Goal: Task Accomplishment & Management: Use online tool/utility

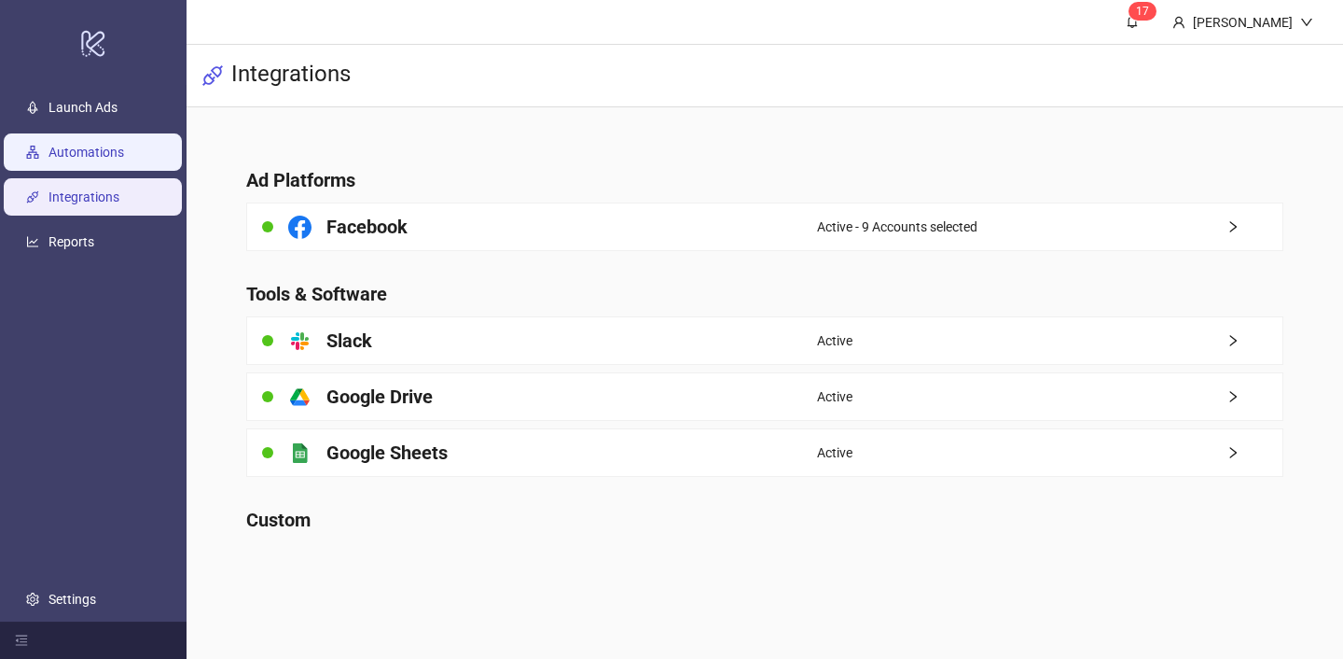
click at [114, 145] on link "Automations" at bounding box center [87, 152] width 76 height 15
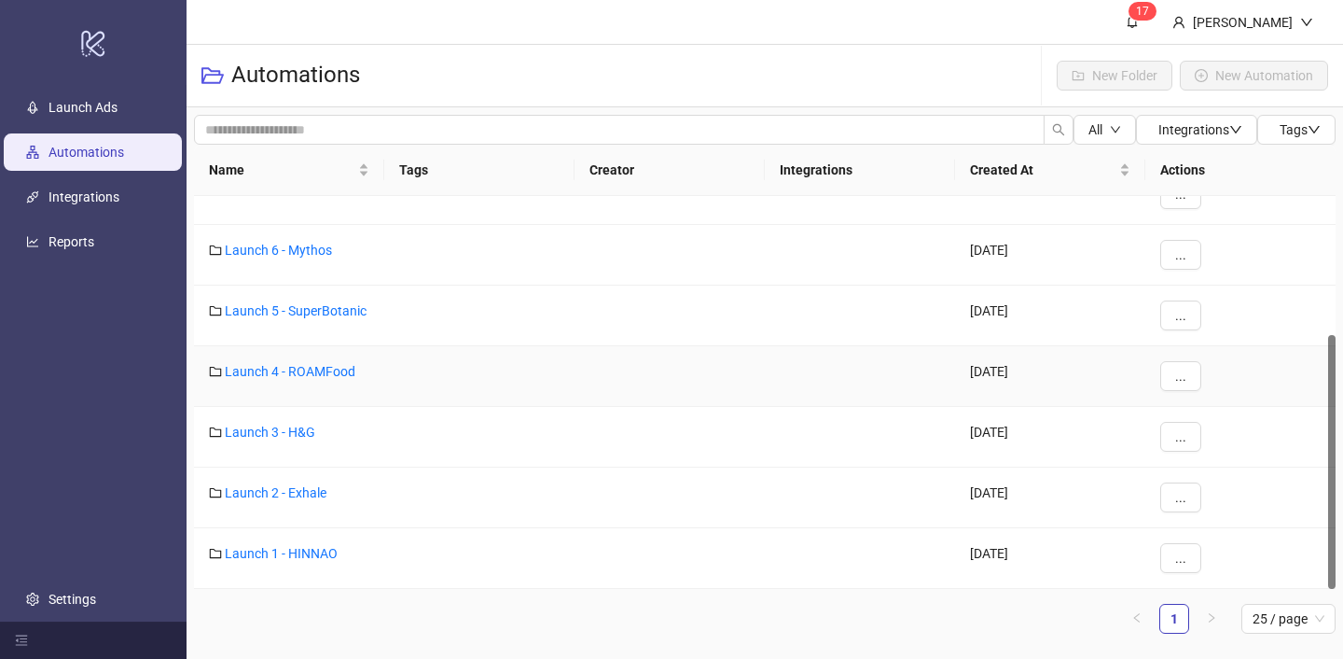
scroll to position [214, 0]
click at [298, 549] on link "Launch 1 - HINNAO" at bounding box center [281, 553] width 113 height 15
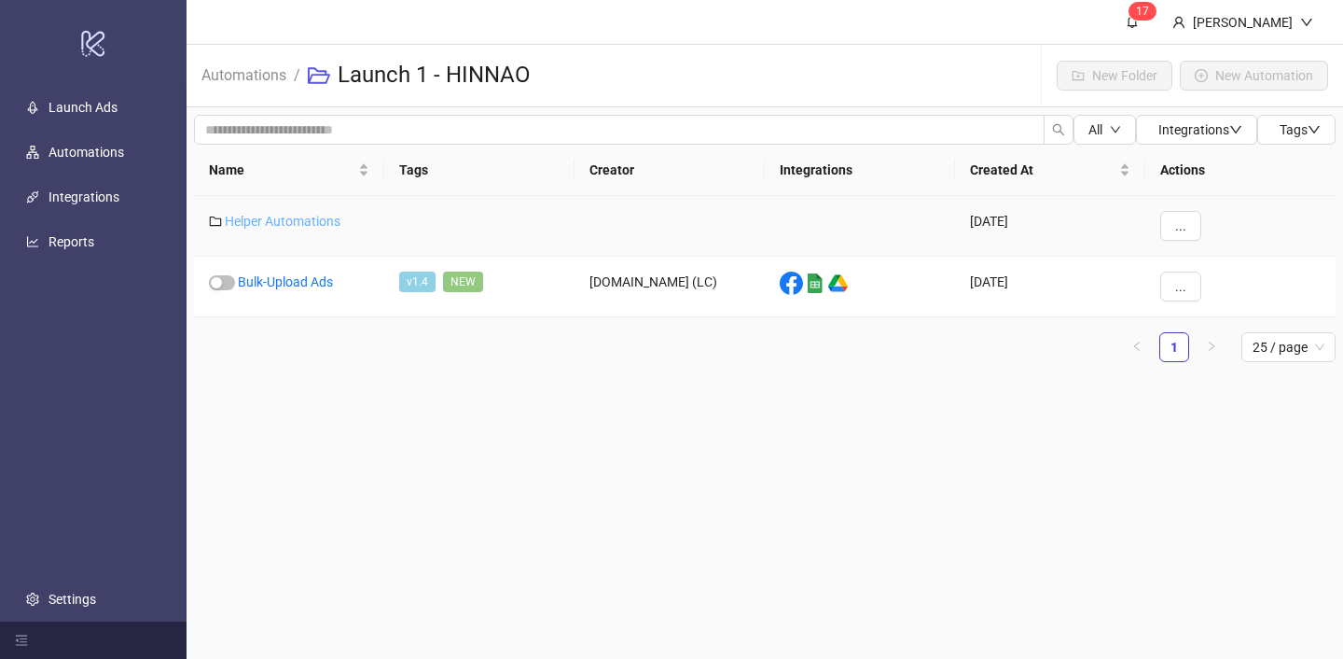
click at [298, 218] on link "Helper Automations" at bounding box center [283, 221] width 116 height 15
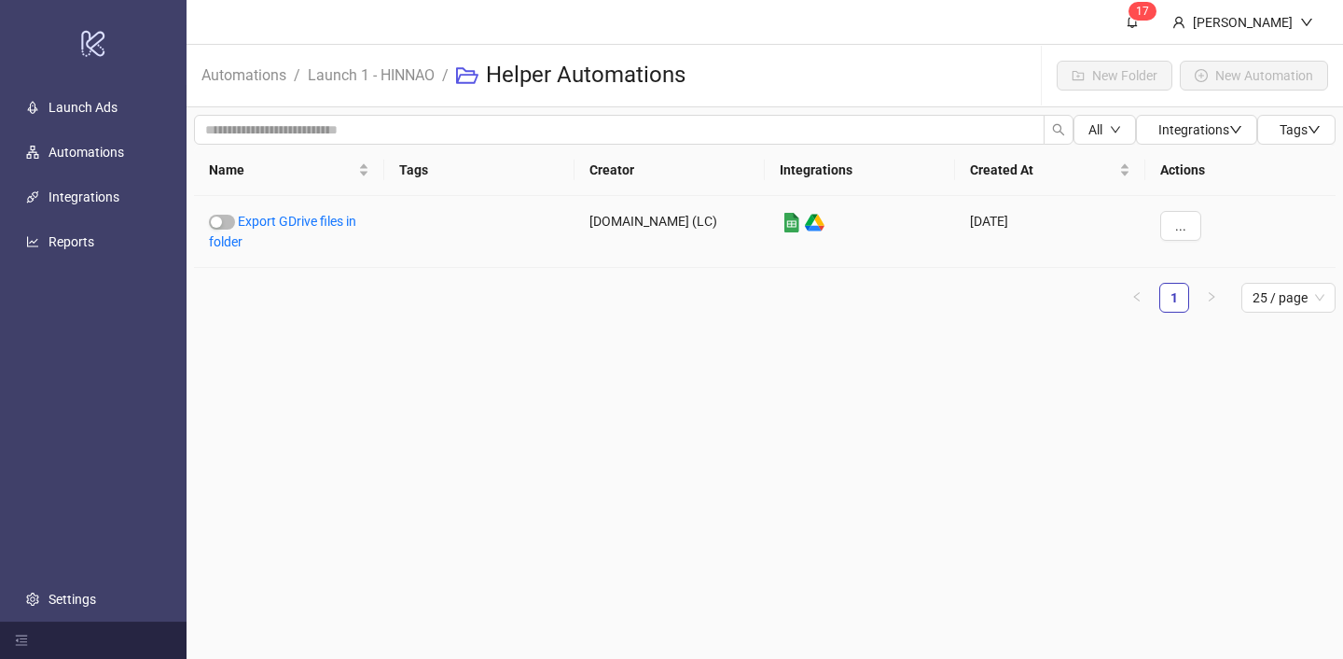
click at [298, 218] on link "Export GDrive files in folder" at bounding box center [282, 231] width 147 height 35
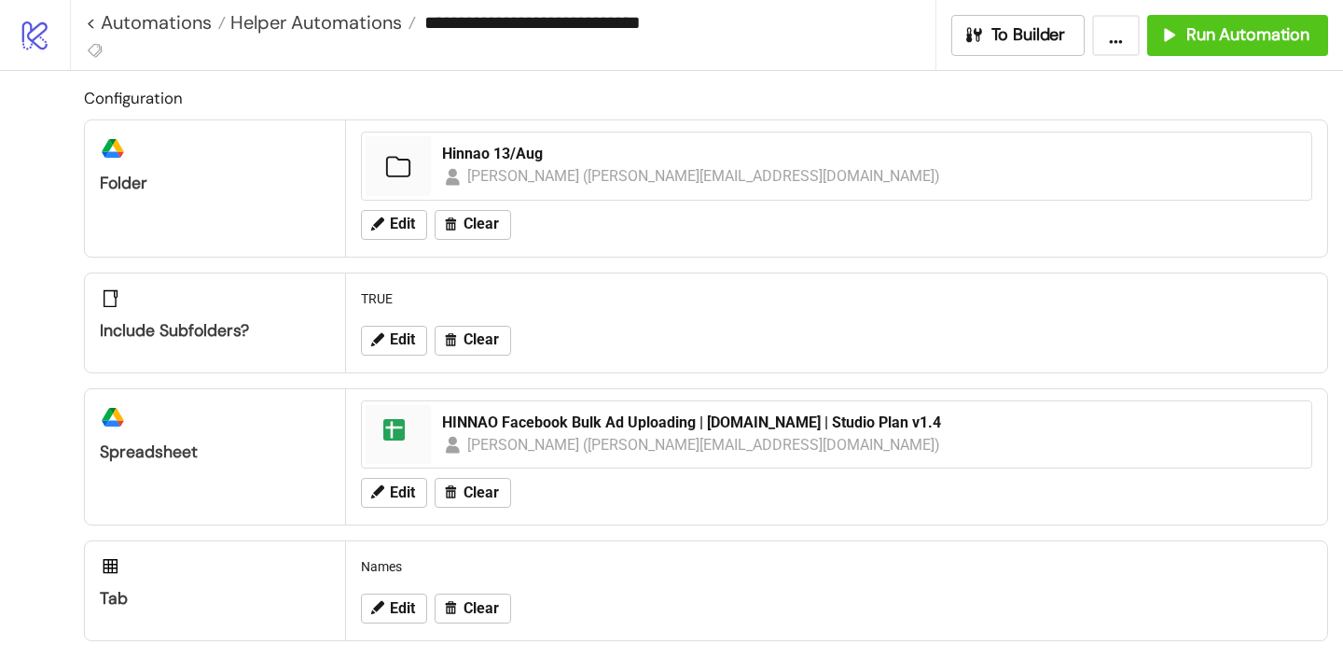
click at [385, 207] on div "Edit Clear" at bounding box center [837, 225] width 966 height 49
click at [385, 217] on button "Edit" at bounding box center [394, 225] width 66 height 30
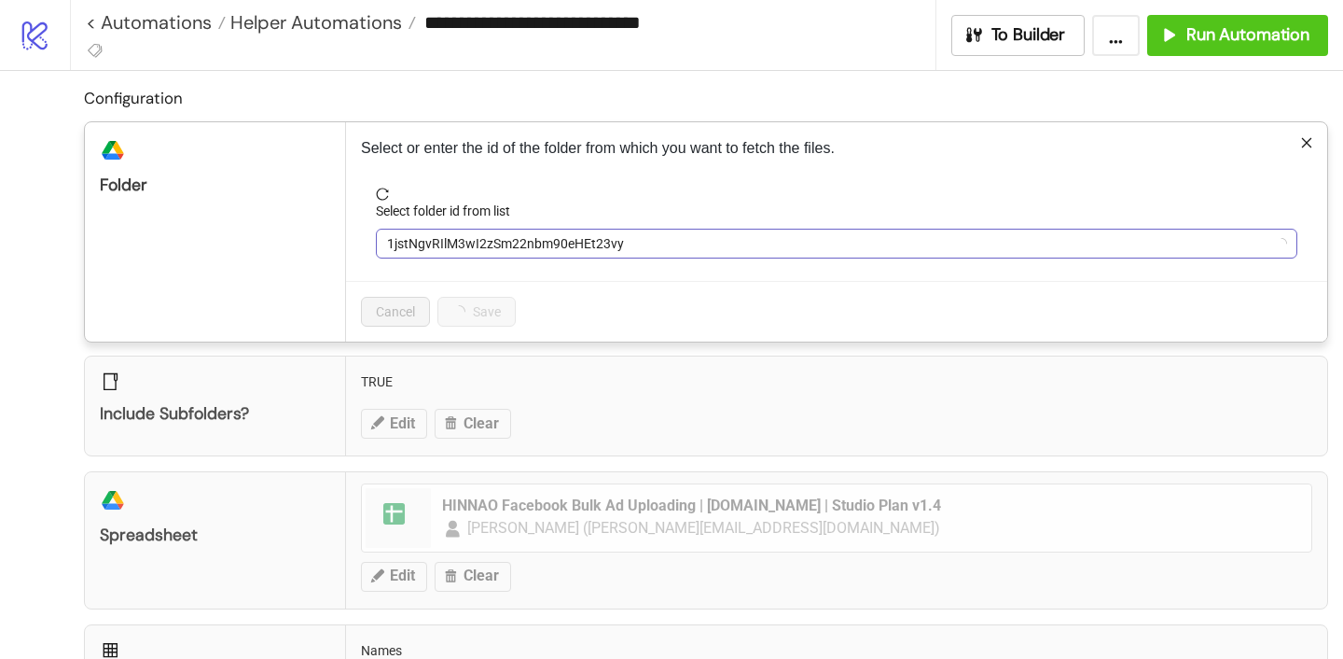
click at [418, 241] on span "1jstNgvRIlM3wI2zSm22nbm90eHEt23vy" at bounding box center [836, 243] width 899 height 28
click at [418, 241] on span "Hinnao 13/Aug" at bounding box center [836, 243] width 899 height 28
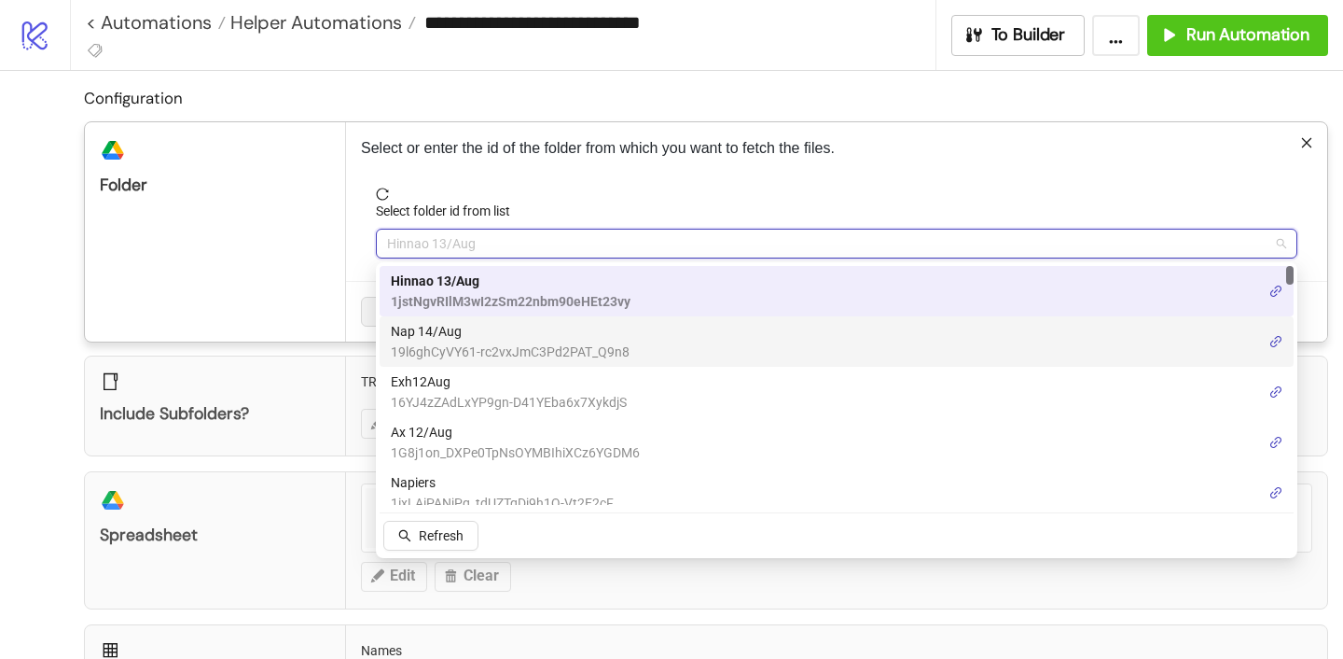
click at [428, 342] on span "19l6ghCyVY61-rc2vxJmC3Pd2PAT_Q9n8" at bounding box center [510, 351] width 239 height 21
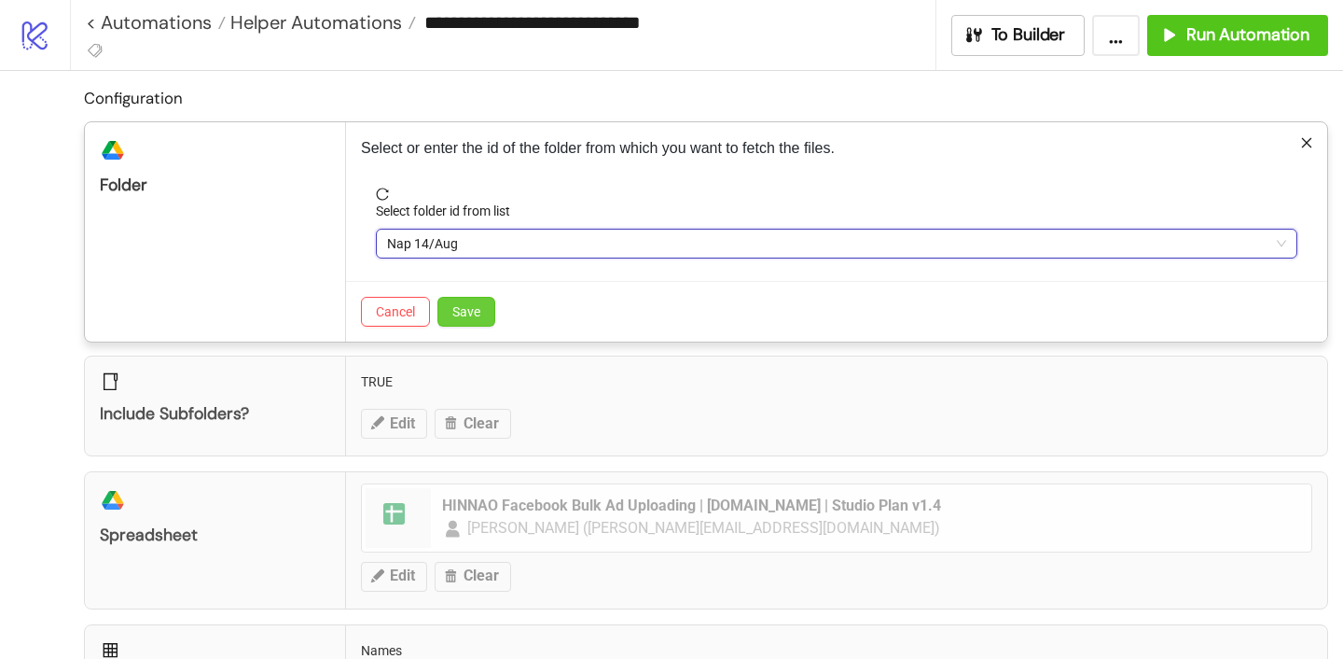
click at [461, 311] on span "Save" at bounding box center [466, 311] width 28 height 15
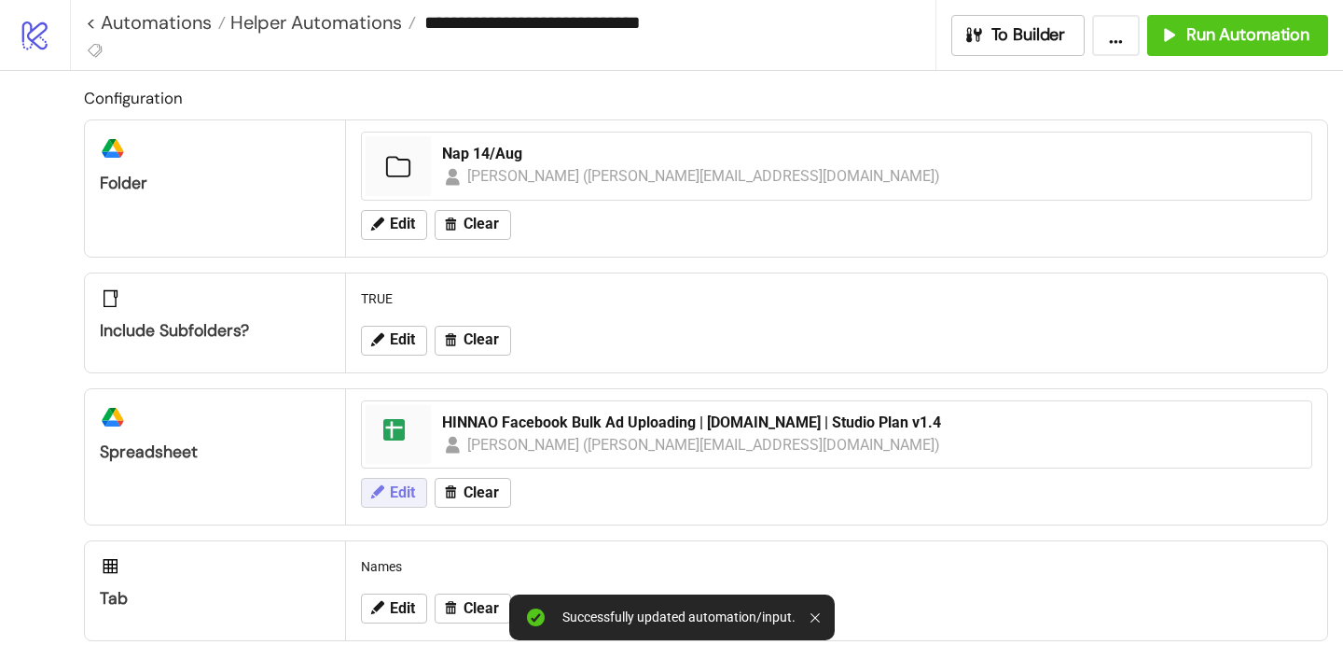
click at [400, 495] on span "Edit" at bounding box center [402, 492] width 25 height 17
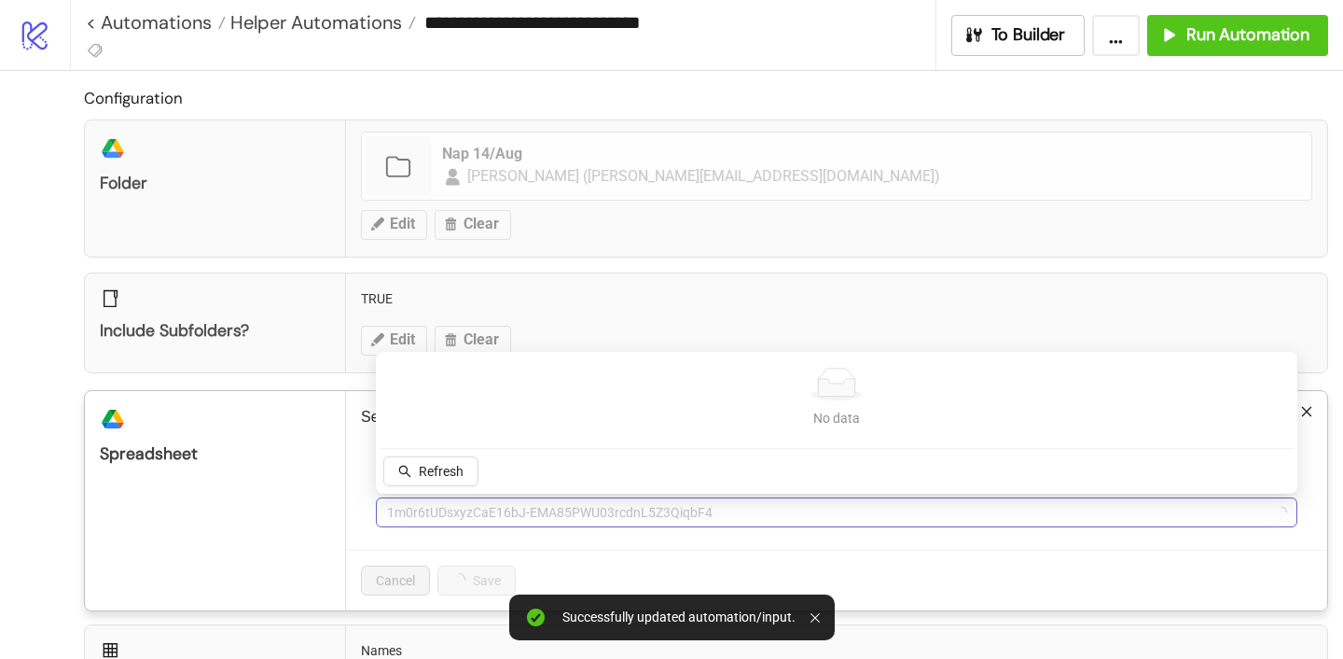
click at [439, 514] on span "1m0r6tUDsxyzCaE16bJ-EMA85PWU03rcdnL5Z3QiqbF4" at bounding box center [836, 512] width 899 height 28
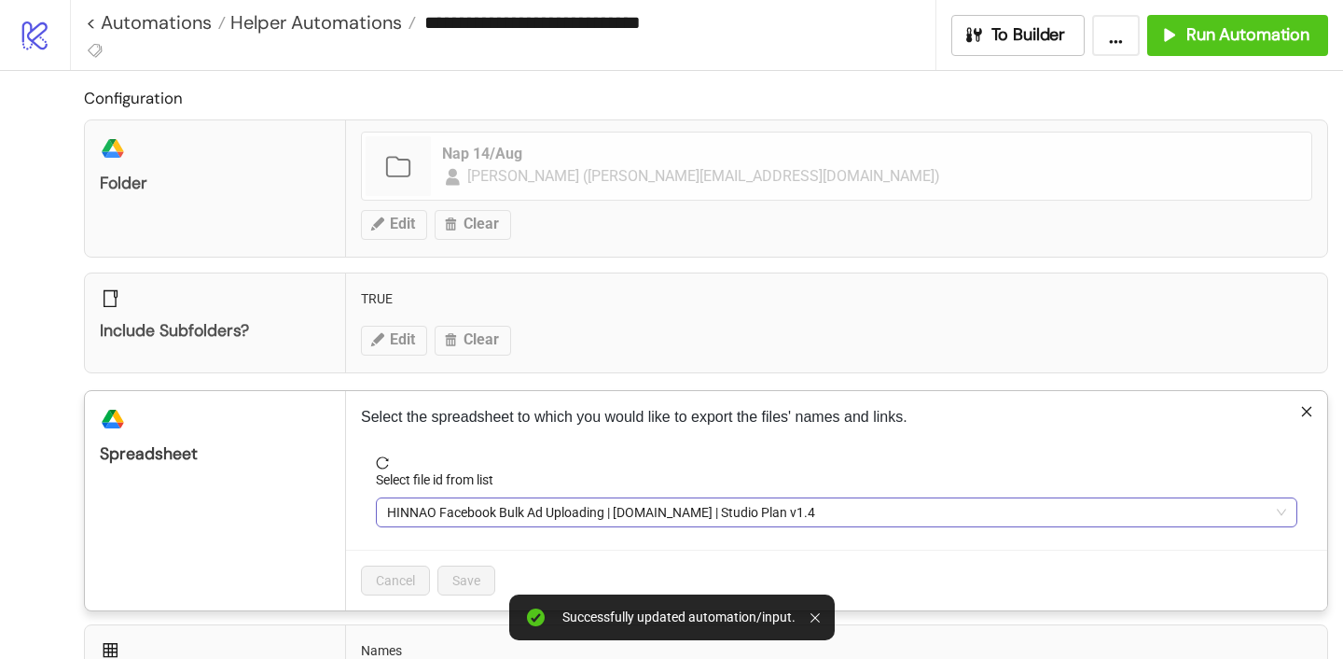
click at [439, 514] on span "HINNAO Facebook Bulk Ad Uploading | [DOMAIN_NAME] | Studio Plan v1.4" at bounding box center [836, 512] width 899 height 28
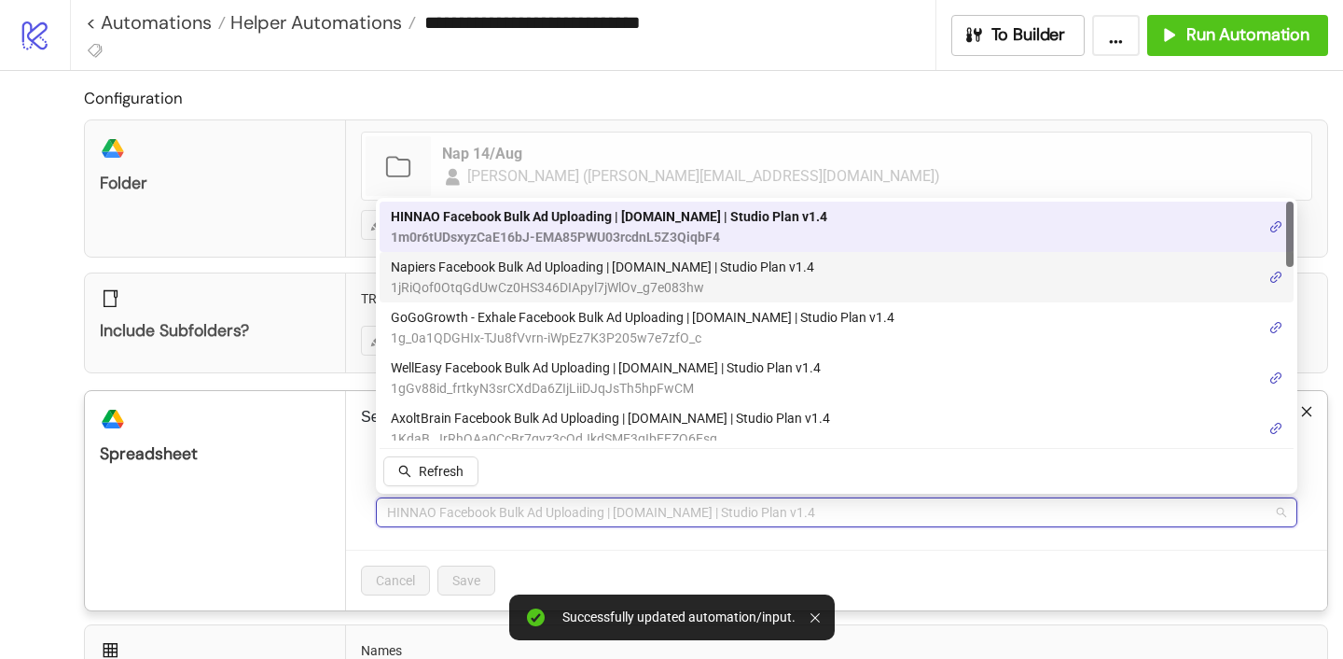
click at [453, 274] on span "Napiers Facebook Bulk Ad Uploading | [DOMAIN_NAME] | Studio Plan v1.4" at bounding box center [602, 267] width 423 height 21
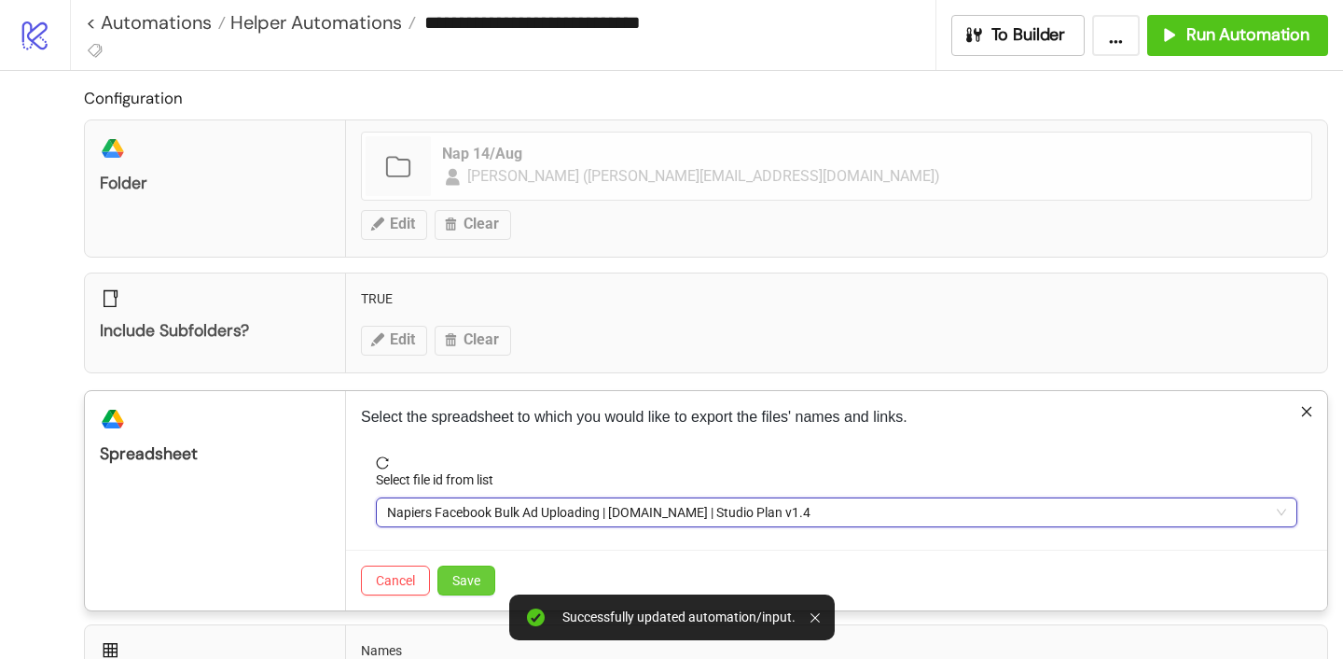
click at [454, 582] on span "Save" at bounding box center [466, 580] width 28 height 15
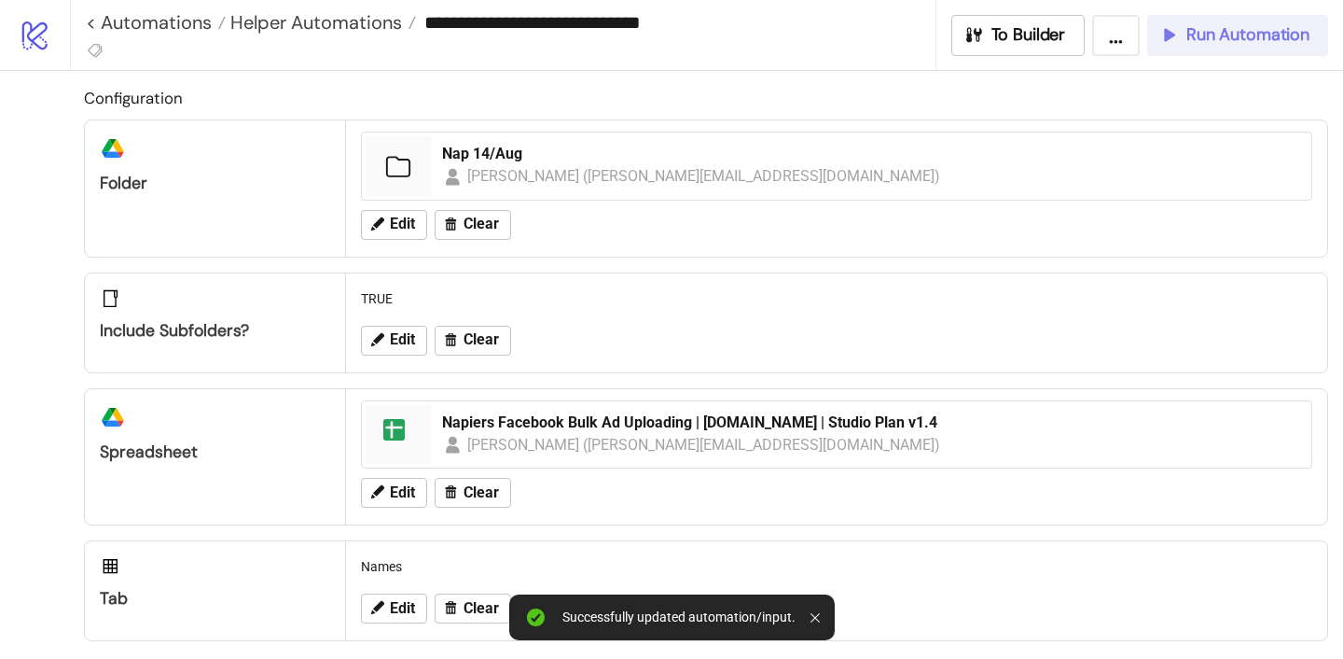
click at [1204, 37] on span "Run Automation" at bounding box center [1248, 34] width 123 height 21
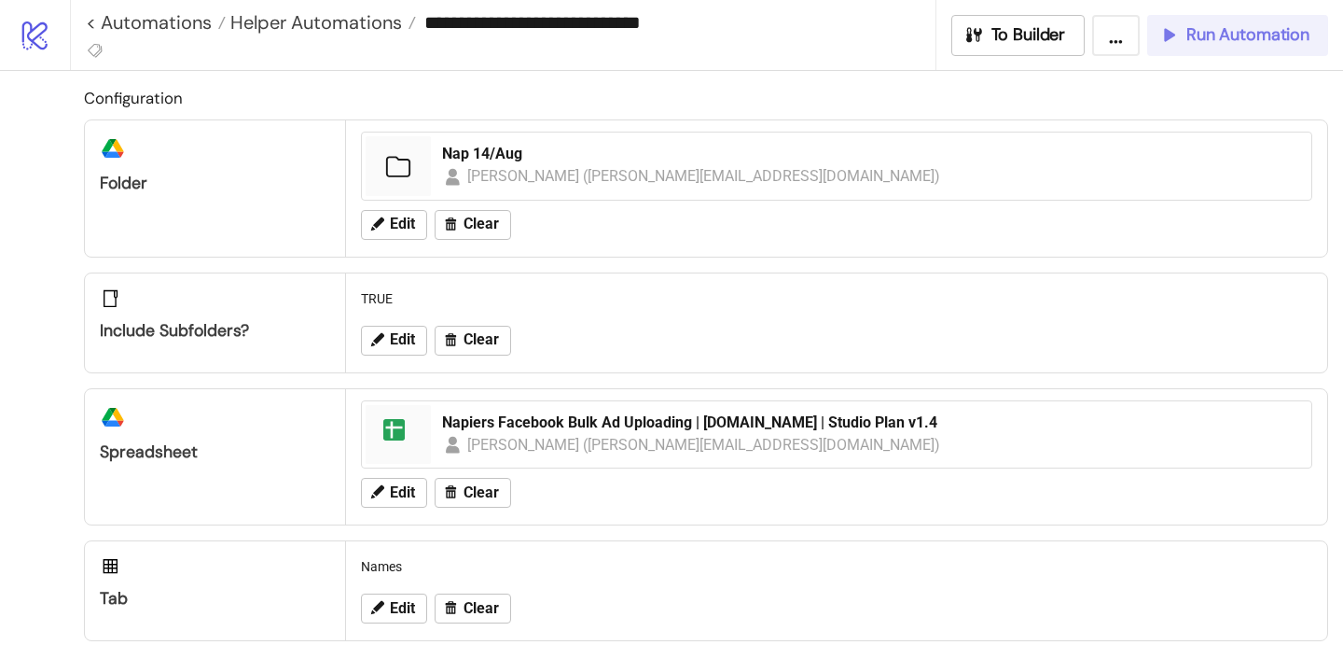
click at [1205, 40] on span "Run Automation" at bounding box center [1248, 34] width 123 height 21
click at [1290, 29] on span "Run Automation" at bounding box center [1248, 34] width 123 height 21
